Goal: Transaction & Acquisition: Subscribe to service/newsletter

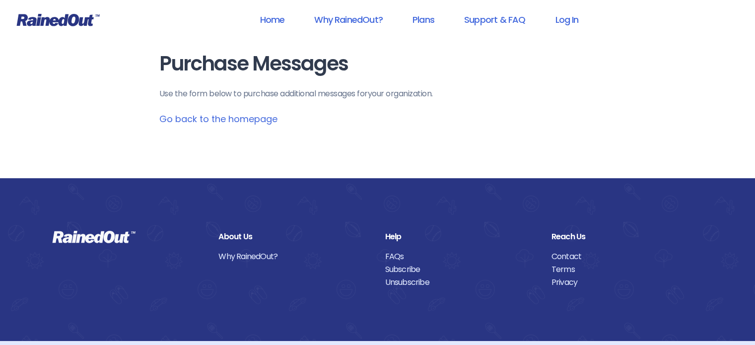
click at [250, 123] on link "Go back to the homepage" at bounding box center [218, 119] width 118 height 12
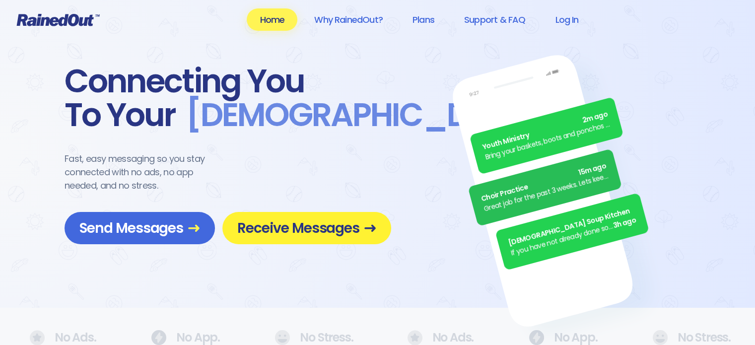
click at [310, 231] on span "Receive Messages" at bounding box center [306, 228] width 139 height 17
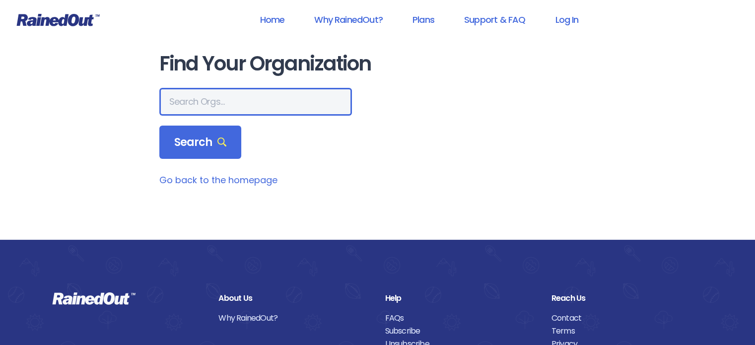
click at [254, 105] on input "text" at bounding box center [255, 102] width 193 height 28
type input "MPRD"
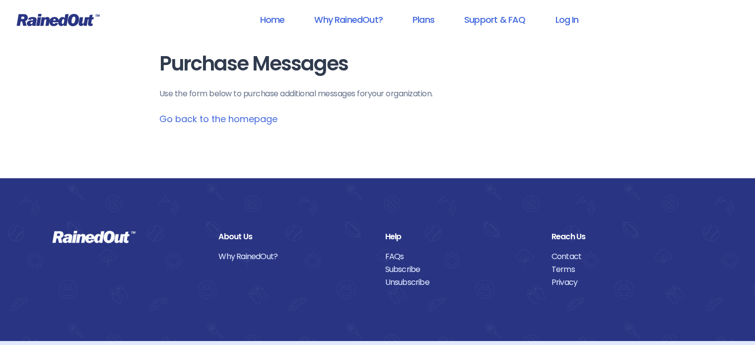
click at [242, 120] on link "Go back to the homepage" at bounding box center [218, 119] width 118 height 12
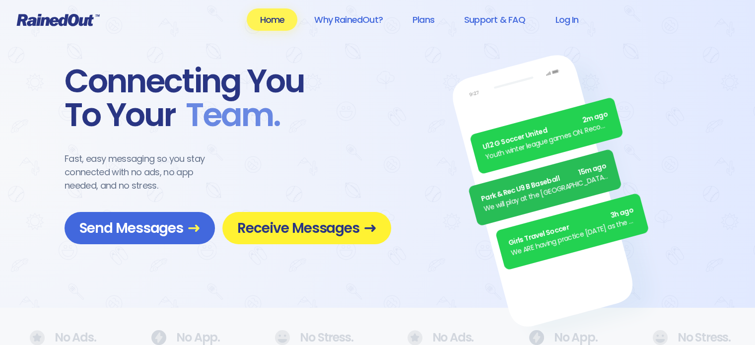
click at [286, 220] on span "Receive Messages" at bounding box center [306, 228] width 139 height 17
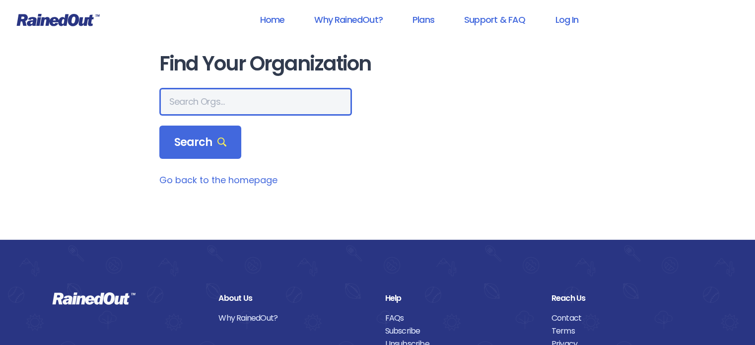
click at [238, 106] on input "text" at bounding box center [255, 102] width 193 height 28
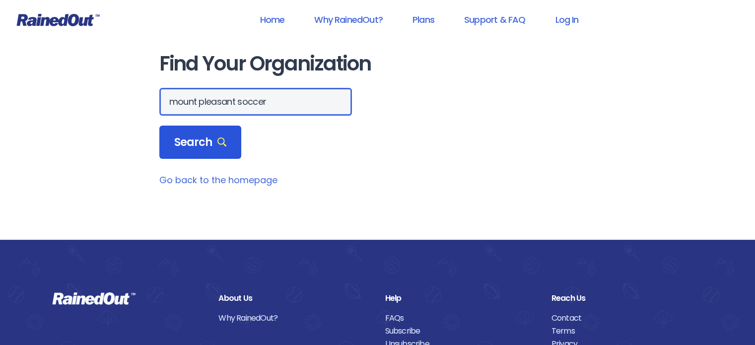
type input "mount pleasant soccer"
click at [222, 150] on div "Search" at bounding box center [200, 143] width 82 height 34
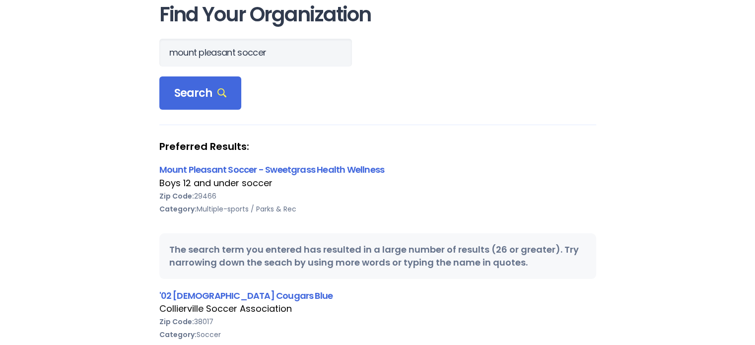
scroll to position [50, 0]
click at [306, 172] on link "Mount Pleasant Soccer - Sweetgrass Health Wellness" at bounding box center [271, 169] width 225 height 12
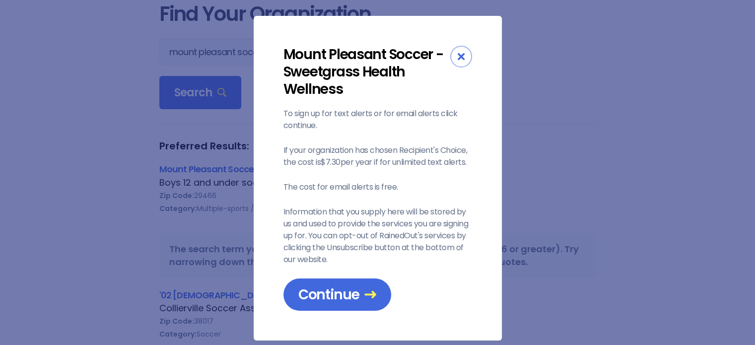
click at [458, 54] on icon "Close" at bounding box center [461, 56] width 7 height 7
